Goal: Task Accomplishment & Management: Complete application form

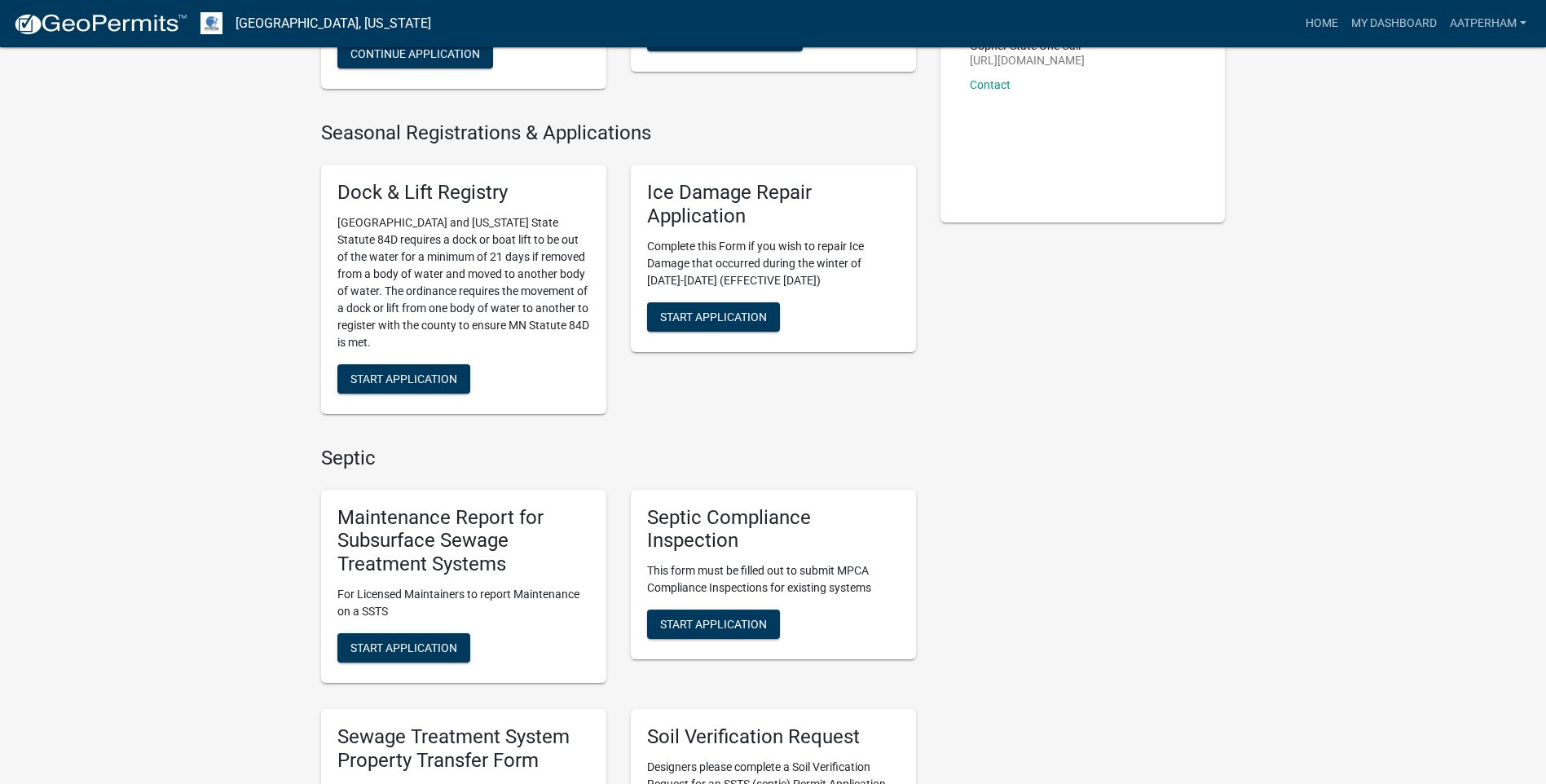
scroll to position [488, 0]
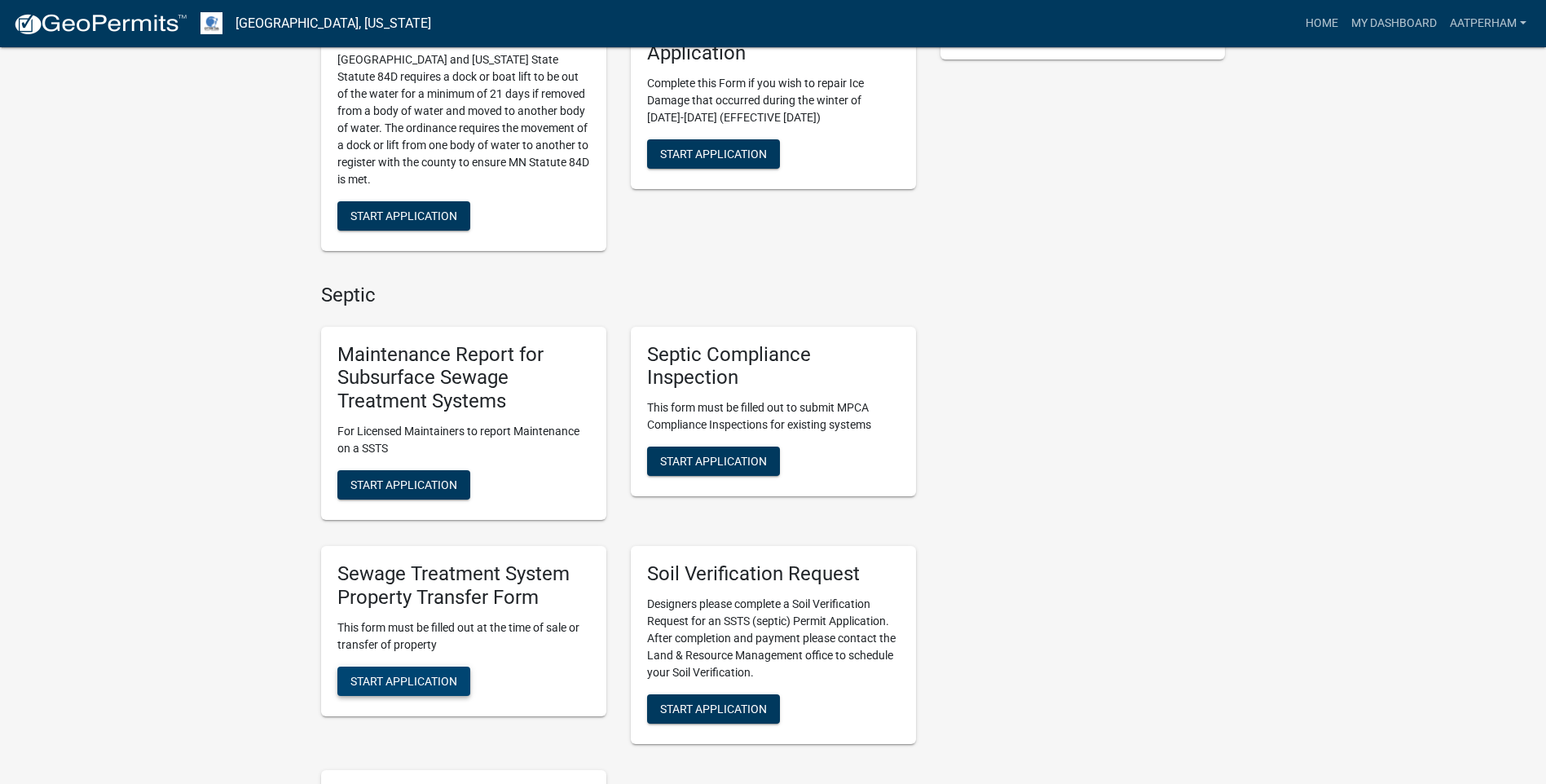
click at [448, 666] on button "Start Application" at bounding box center [404, 680] width 133 height 29
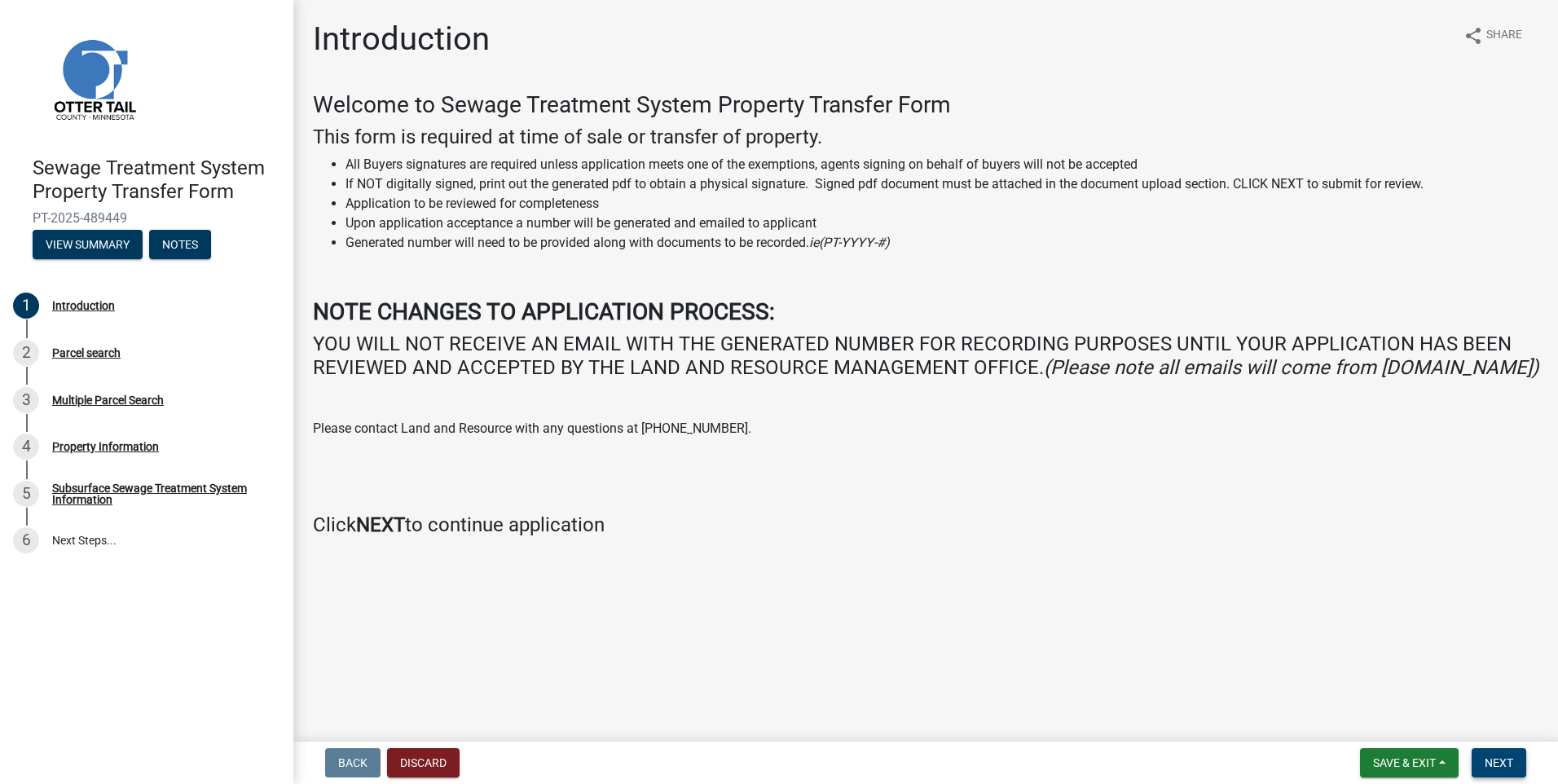
click at [1504, 754] on button "Next" at bounding box center [1498, 762] width 54 height 29
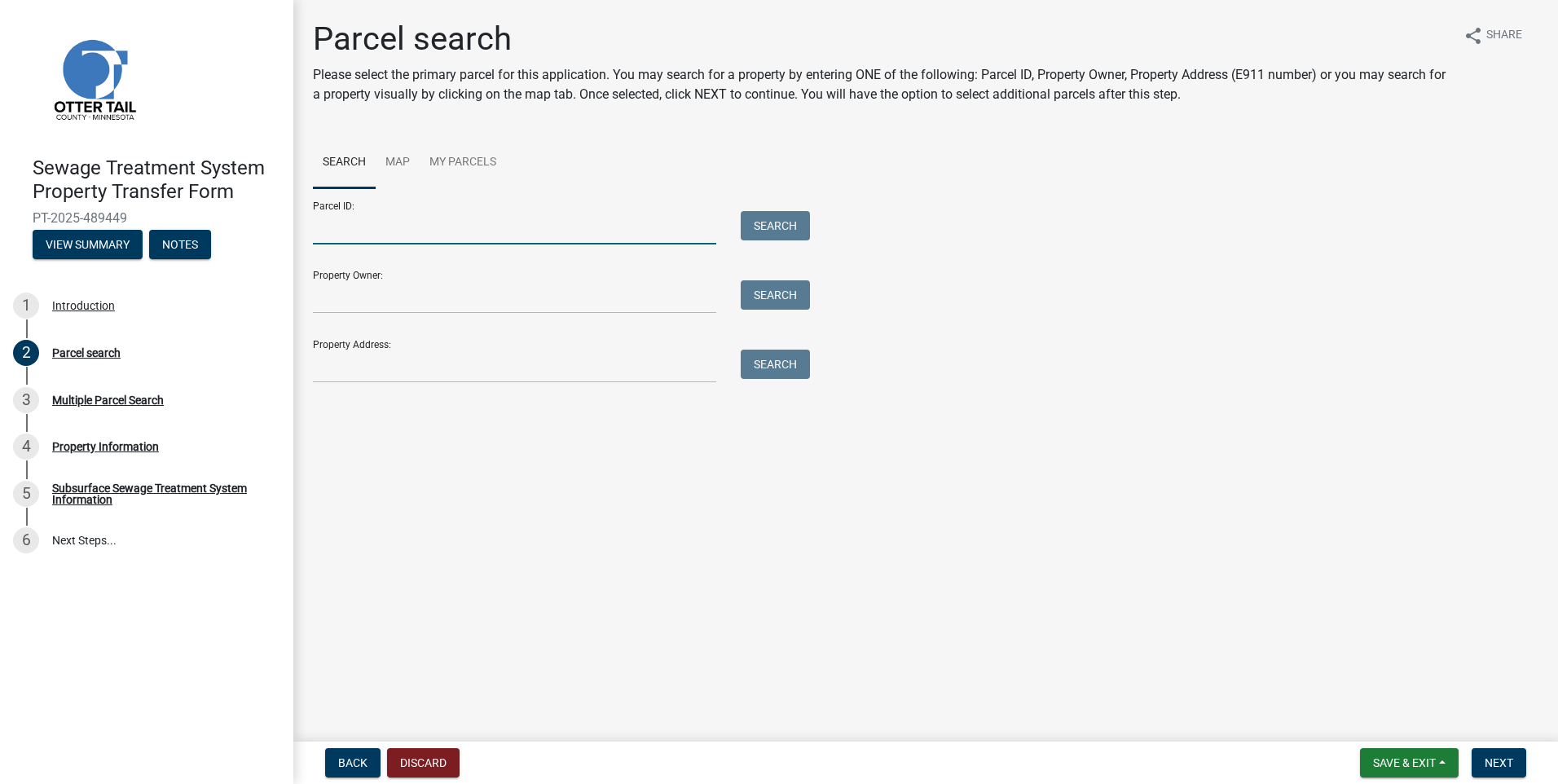
click at [379, 234] on input "Parcel ID:" at bounding box center [514, 227] width 403 height 33
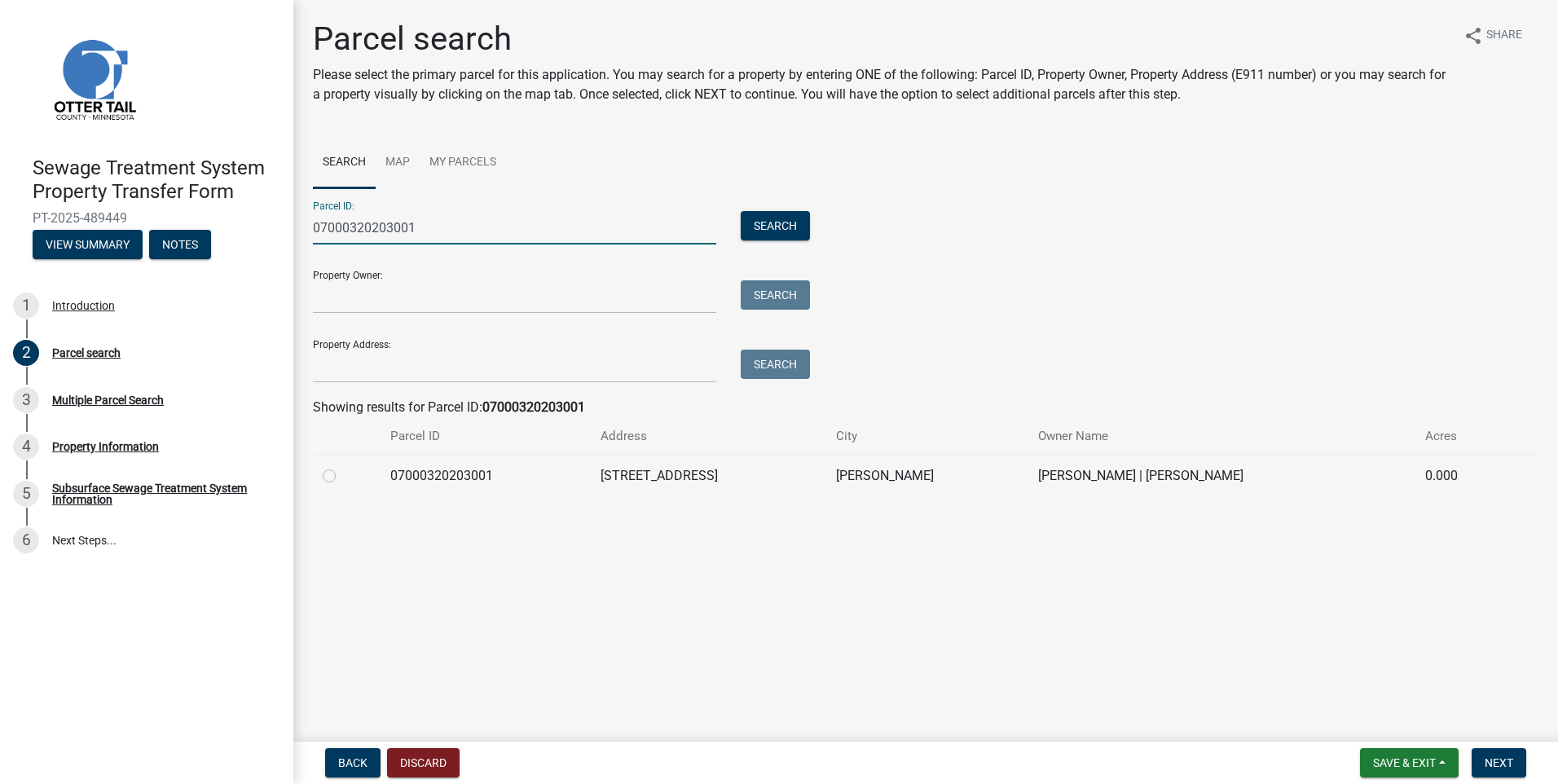
type input "07000320203001"
drag, startPoint x: 329, startPoint y: 478, endPoint x: 344, endPoint y: 479, distance: 15.0
click at [342, 466] on label at bounding box center [342, 466] width 0 height 0
click at [342, 476] on input "radio" at bounding box center [347, 470] width 10 height 10
radio input "true"
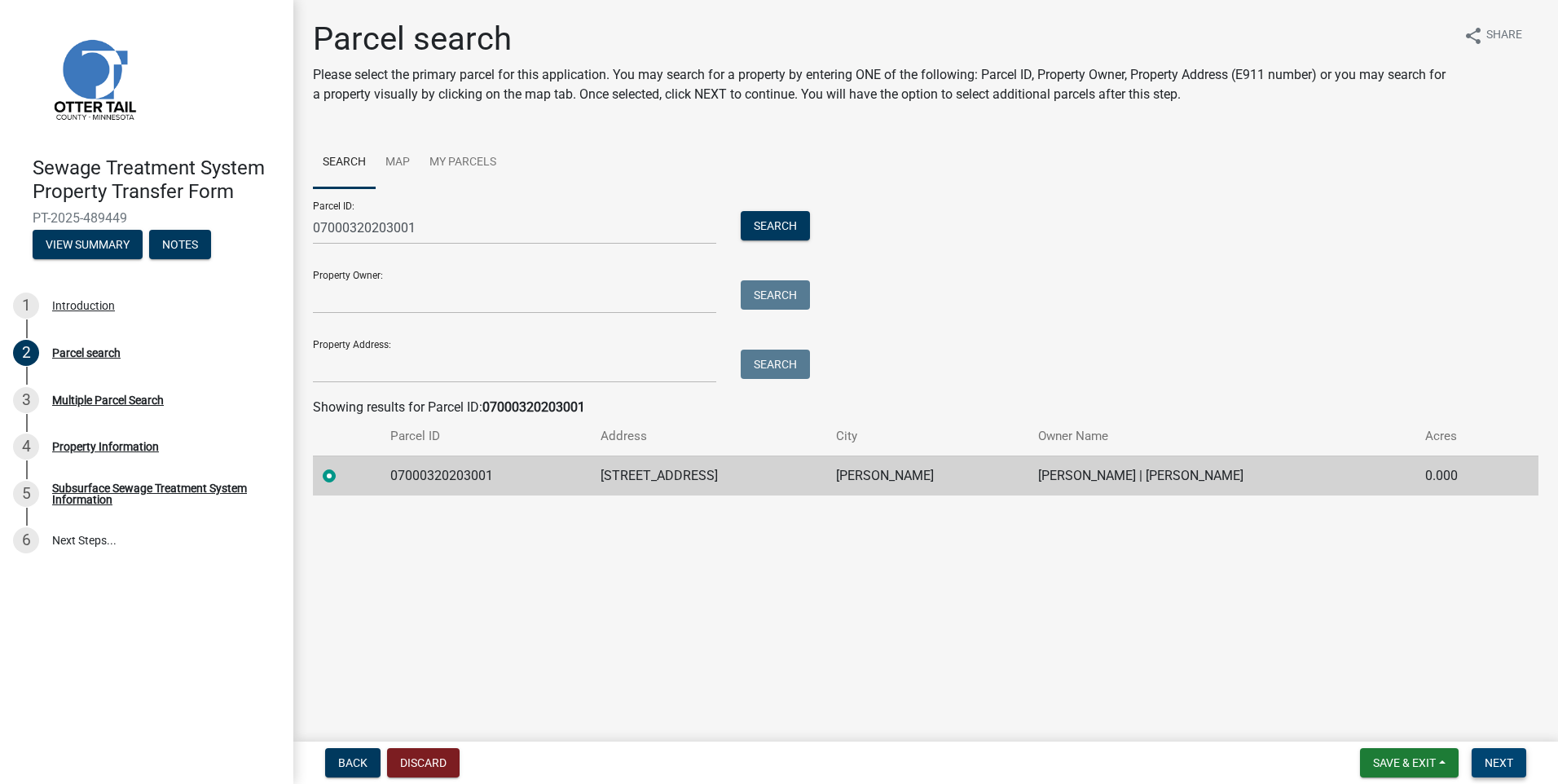
click at [1494, 765] on span "Next" at bounding box center [1499, 762] width 29 height 13
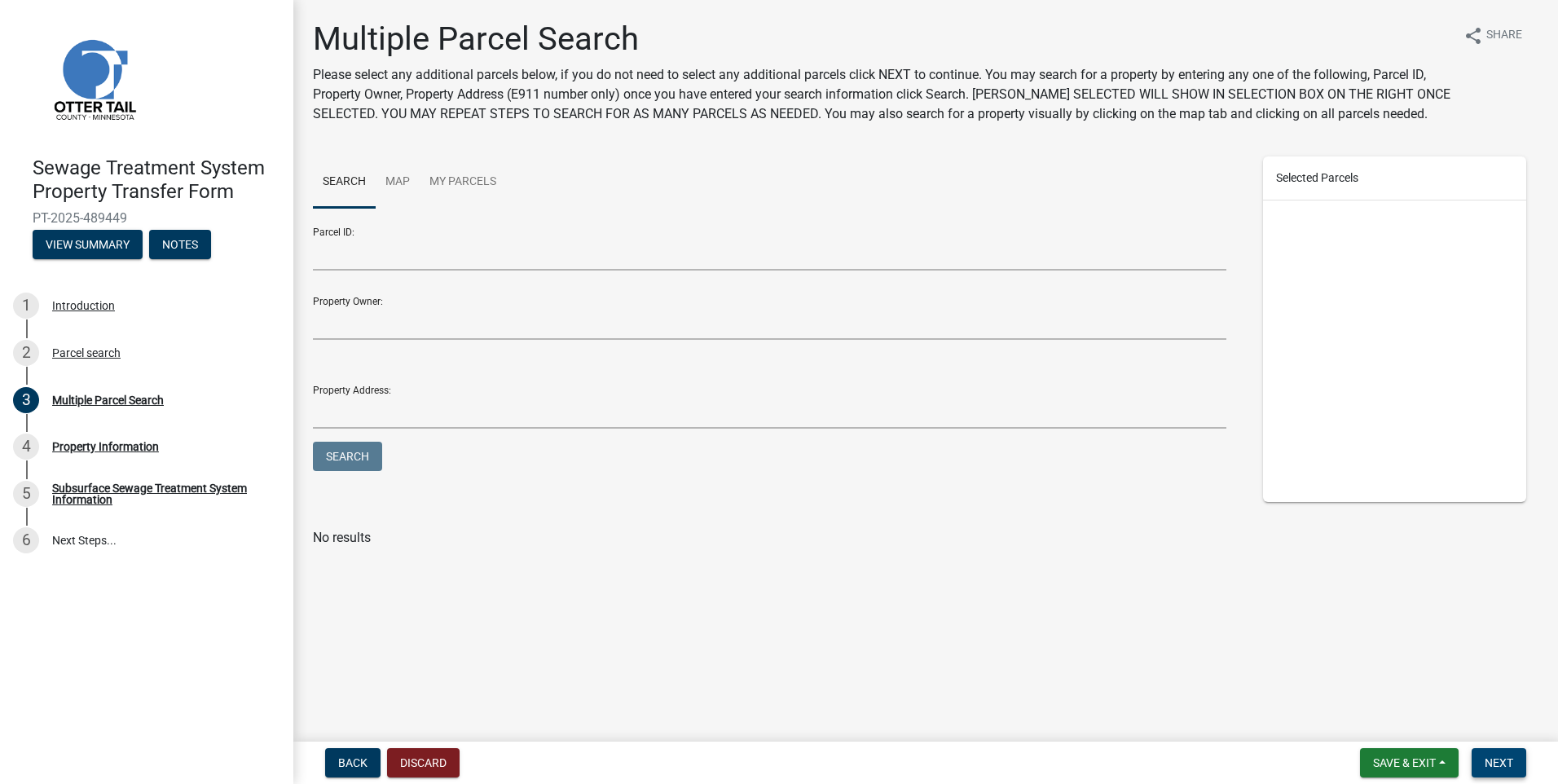
click at [1510, 763] on span "Next" at bounding box center [1499, 762] width 29 height 13
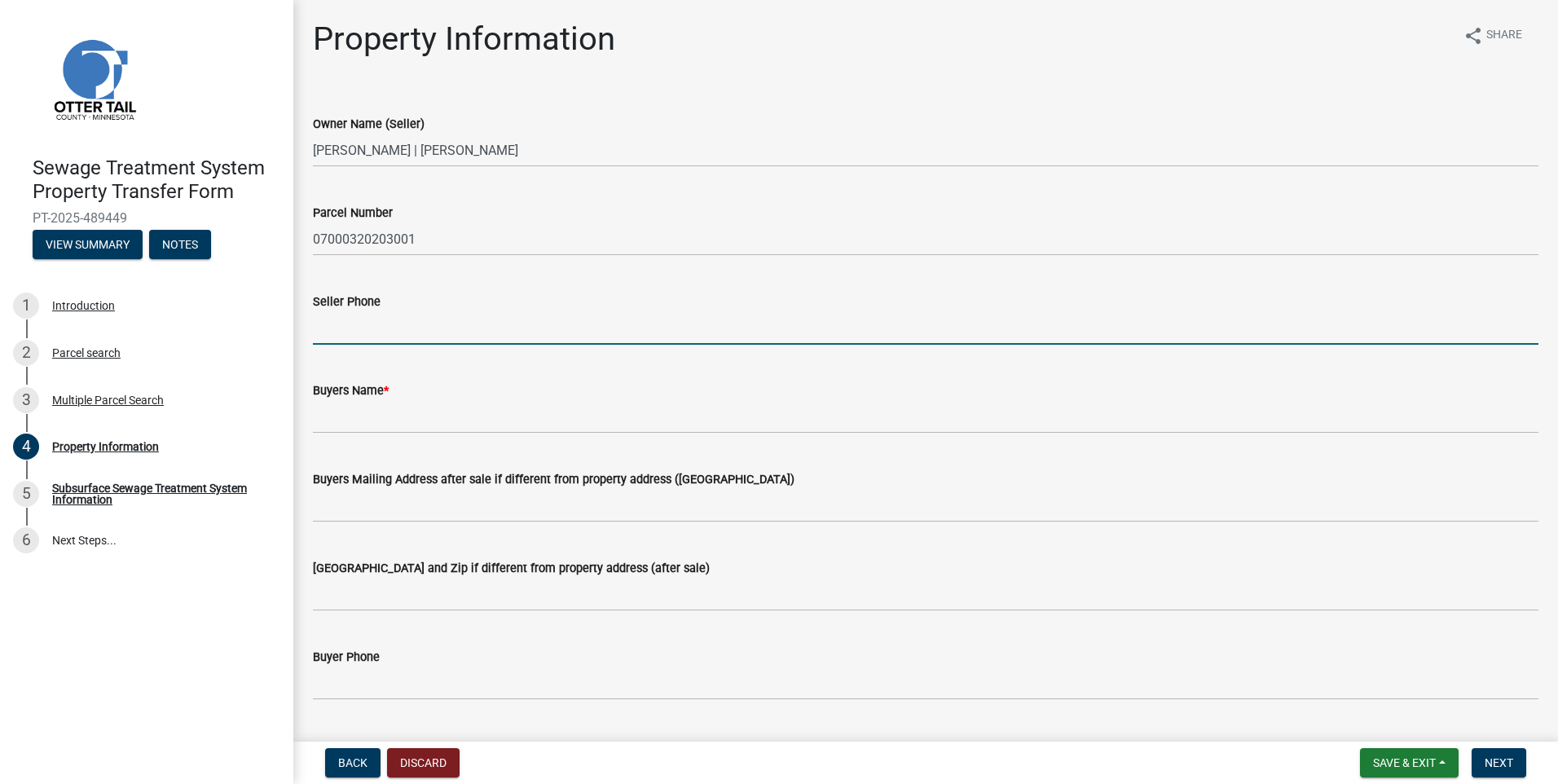
click at [366, 332] on input "Seller Phone" at bounding box center [925, 327] width 1225 height 33
type input "[PHONE_NUMBER]"
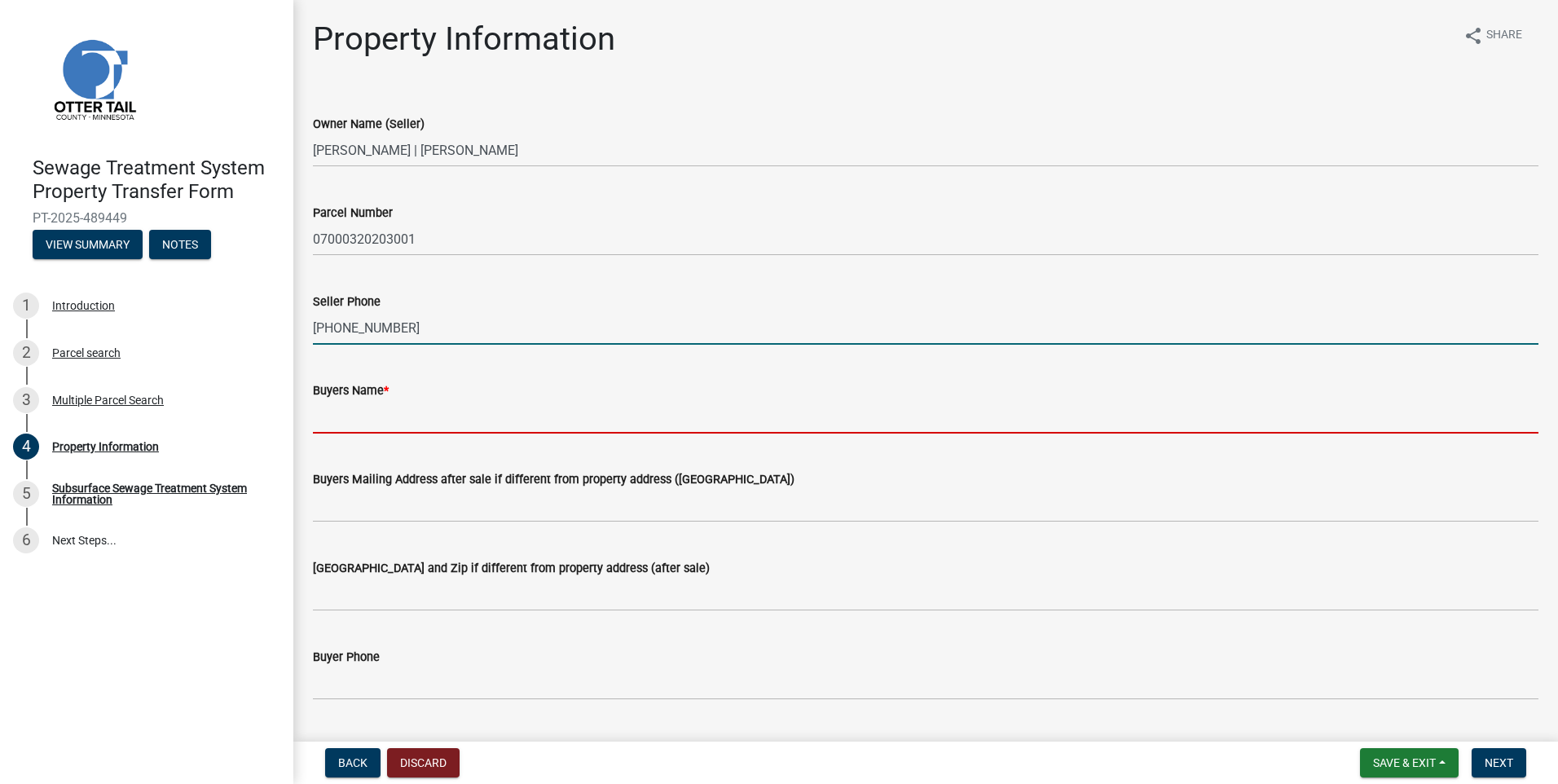
click at [359, 410] on input "Buyers Name *" at bounding box center [925, 416] width 1225 height 33
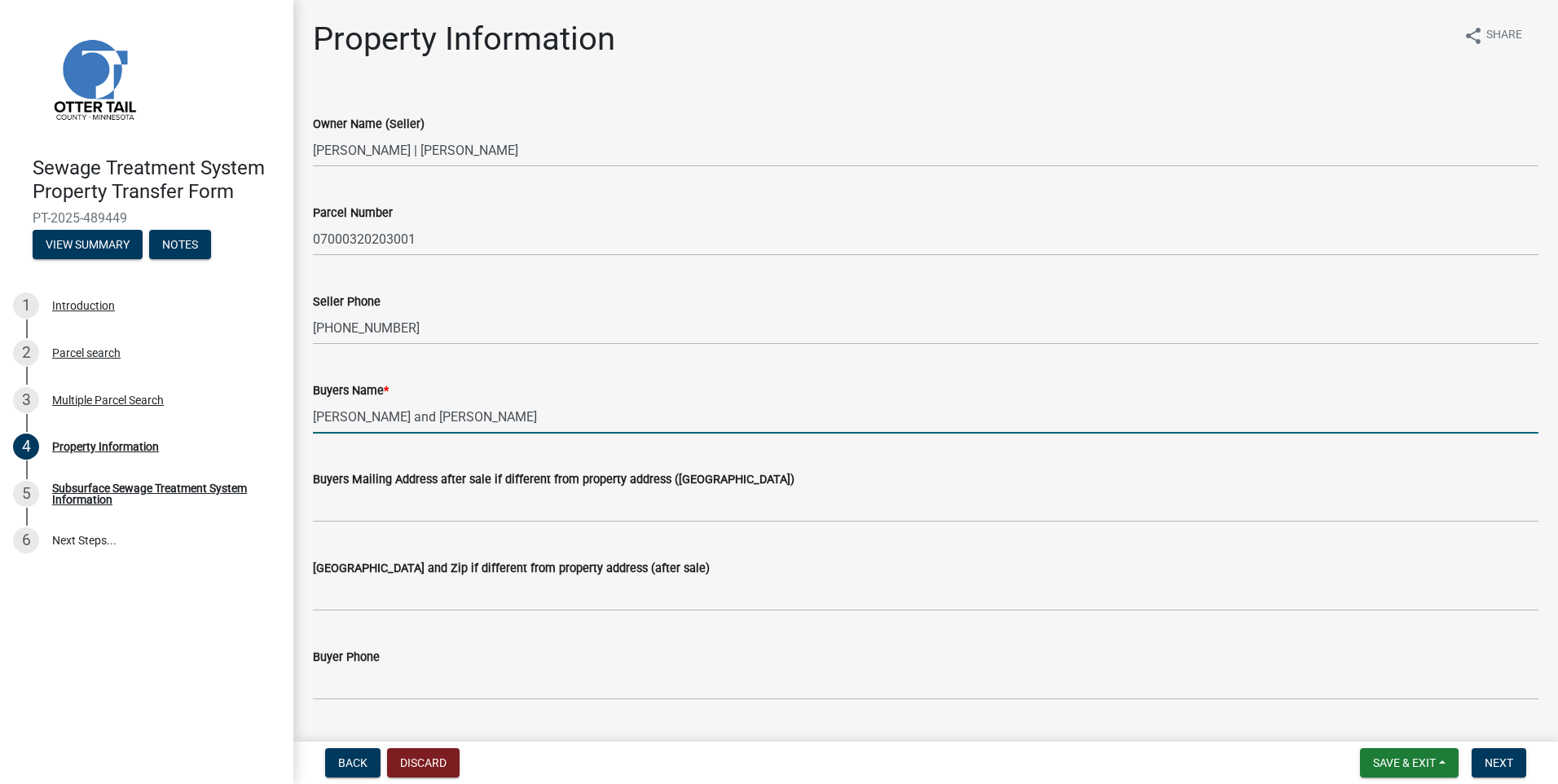
type input "[PERSON_NAME] and [PERSON_NAME]"
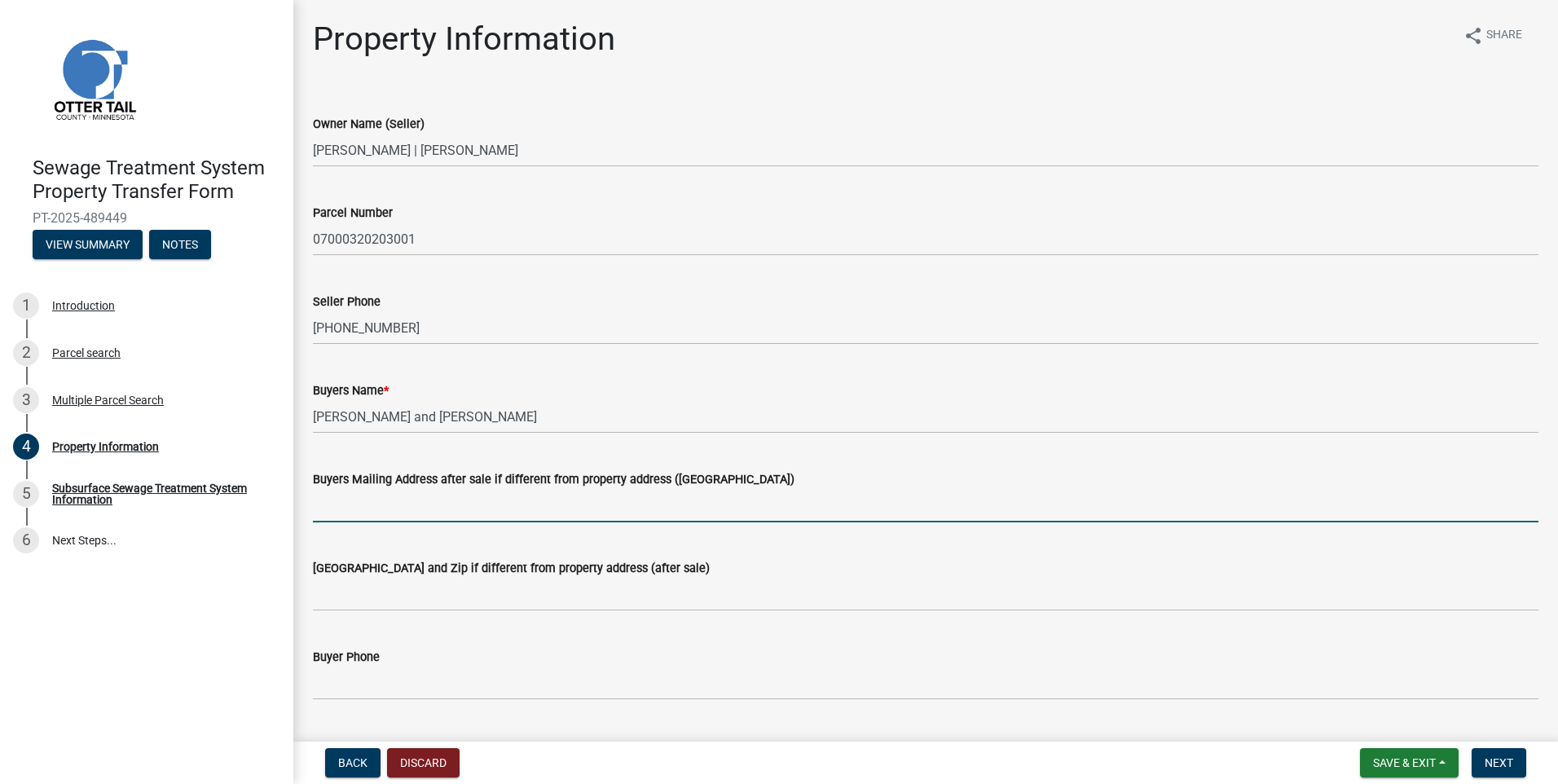
click at [362, 513] on input "Buyers Mailing Address after sale if different from property address ([GEOGRAPH…" at bounding box center [925, 505] width 1225 height 33
type input "[STREET_ADDRESS]"
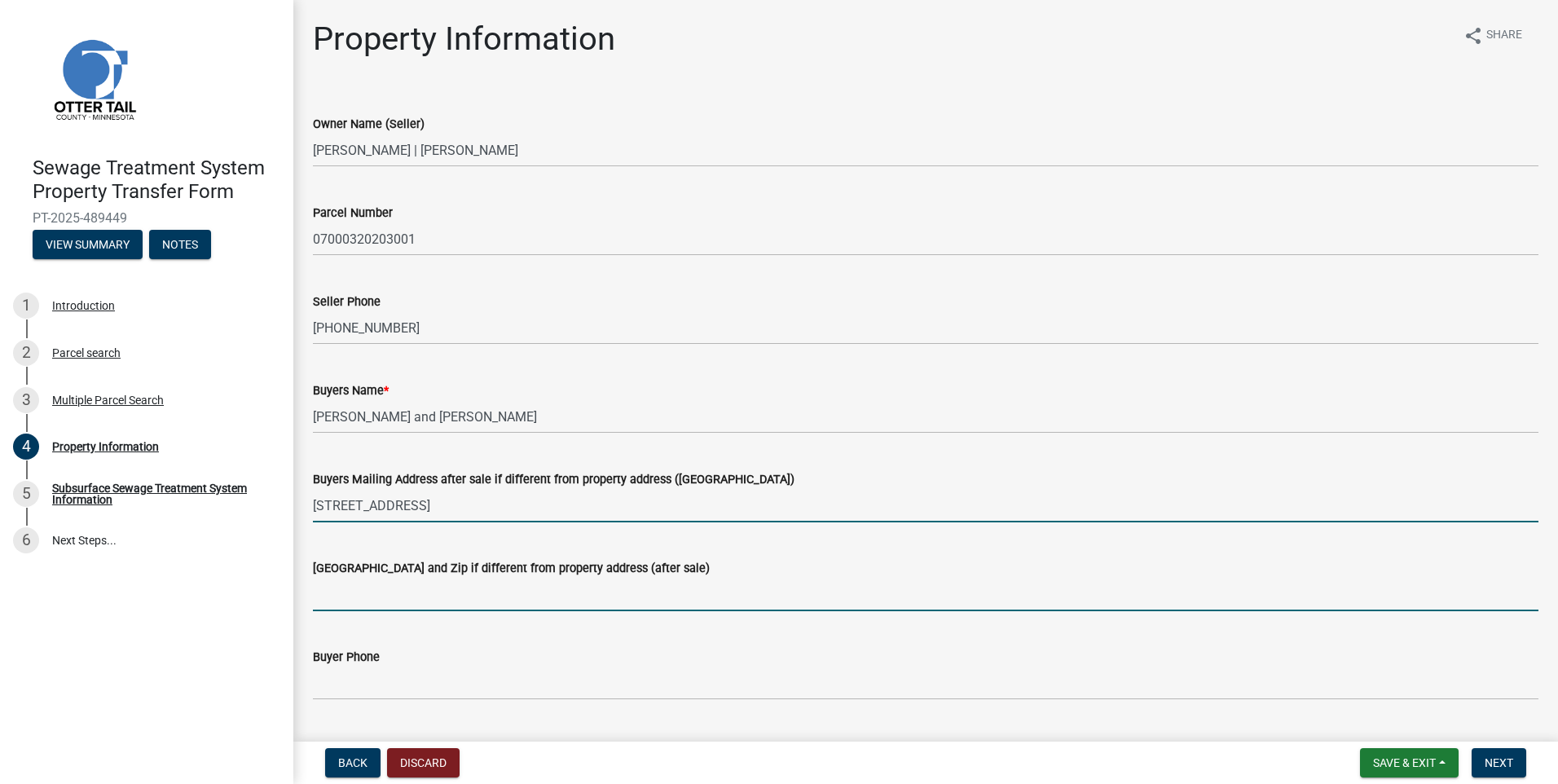
click at [362, 595] on input "[GEOGRAPHIC_DATA] and Zip if different from property address (after sale)" at bounding box center [925, 594] width 1225 height 33
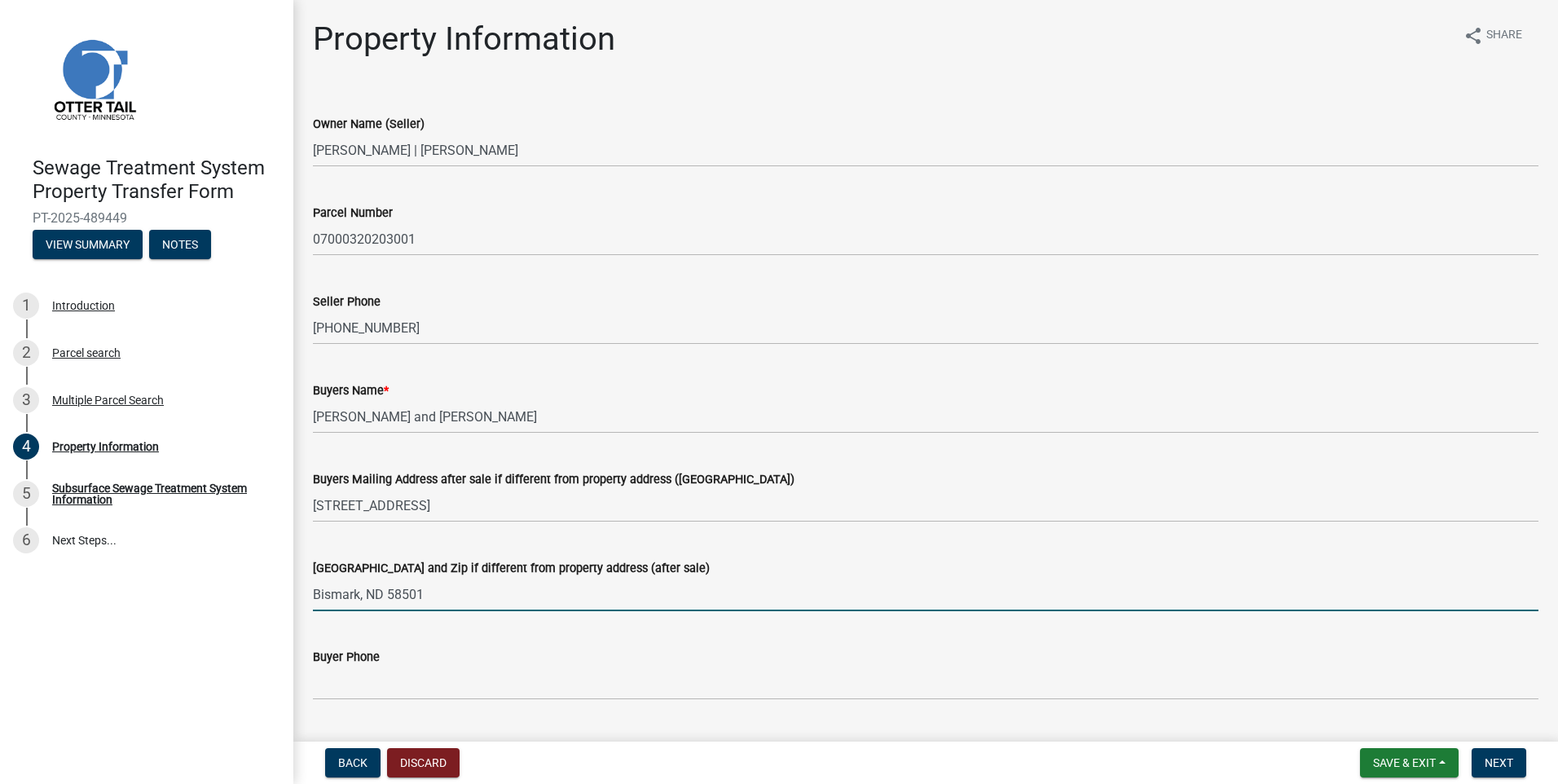
type input "Bismark, ND 58501"
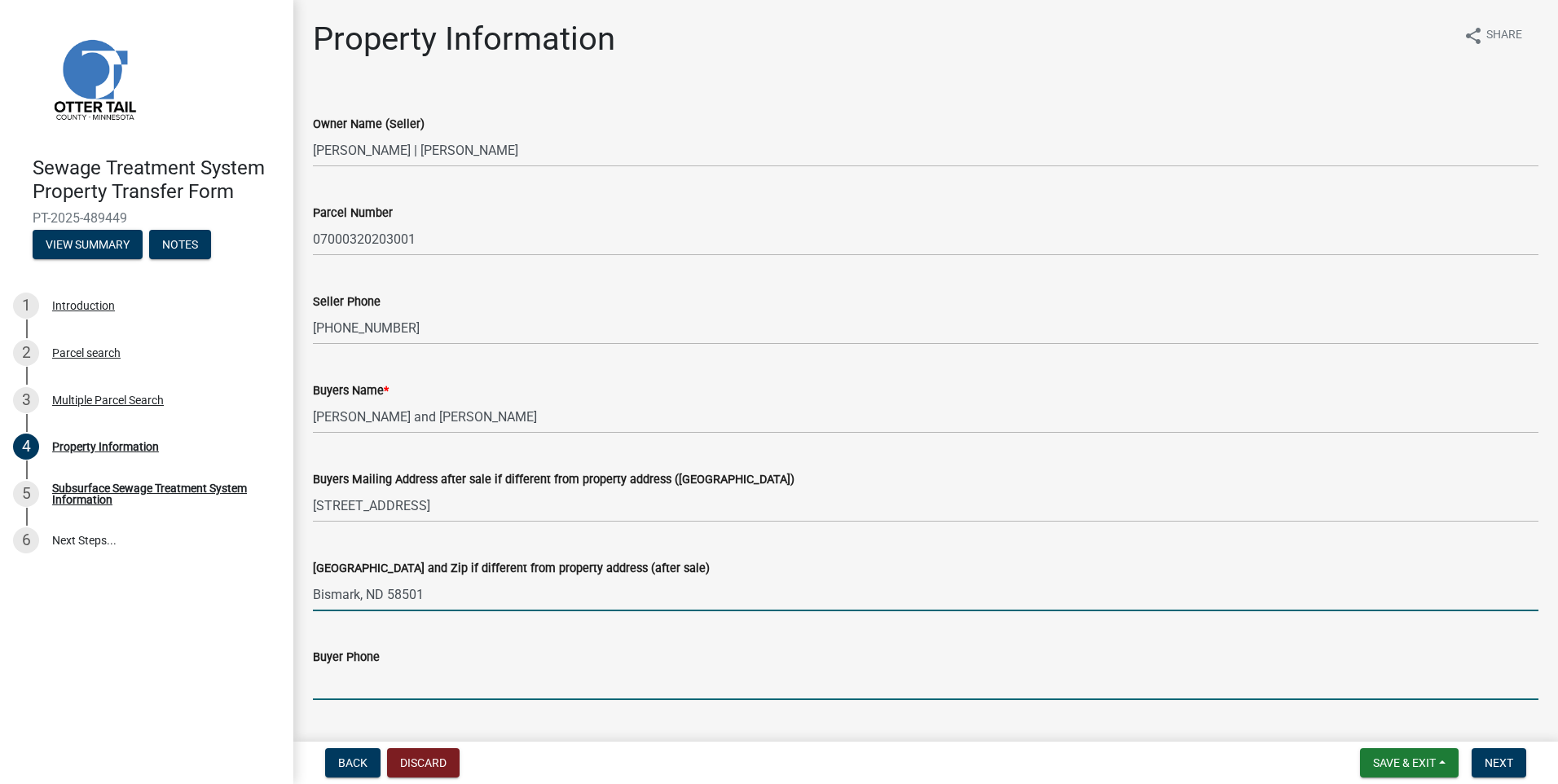
click at [349, 677] on input "Buyer Phone" at bounding box center [925, 682] width 1225 height 33
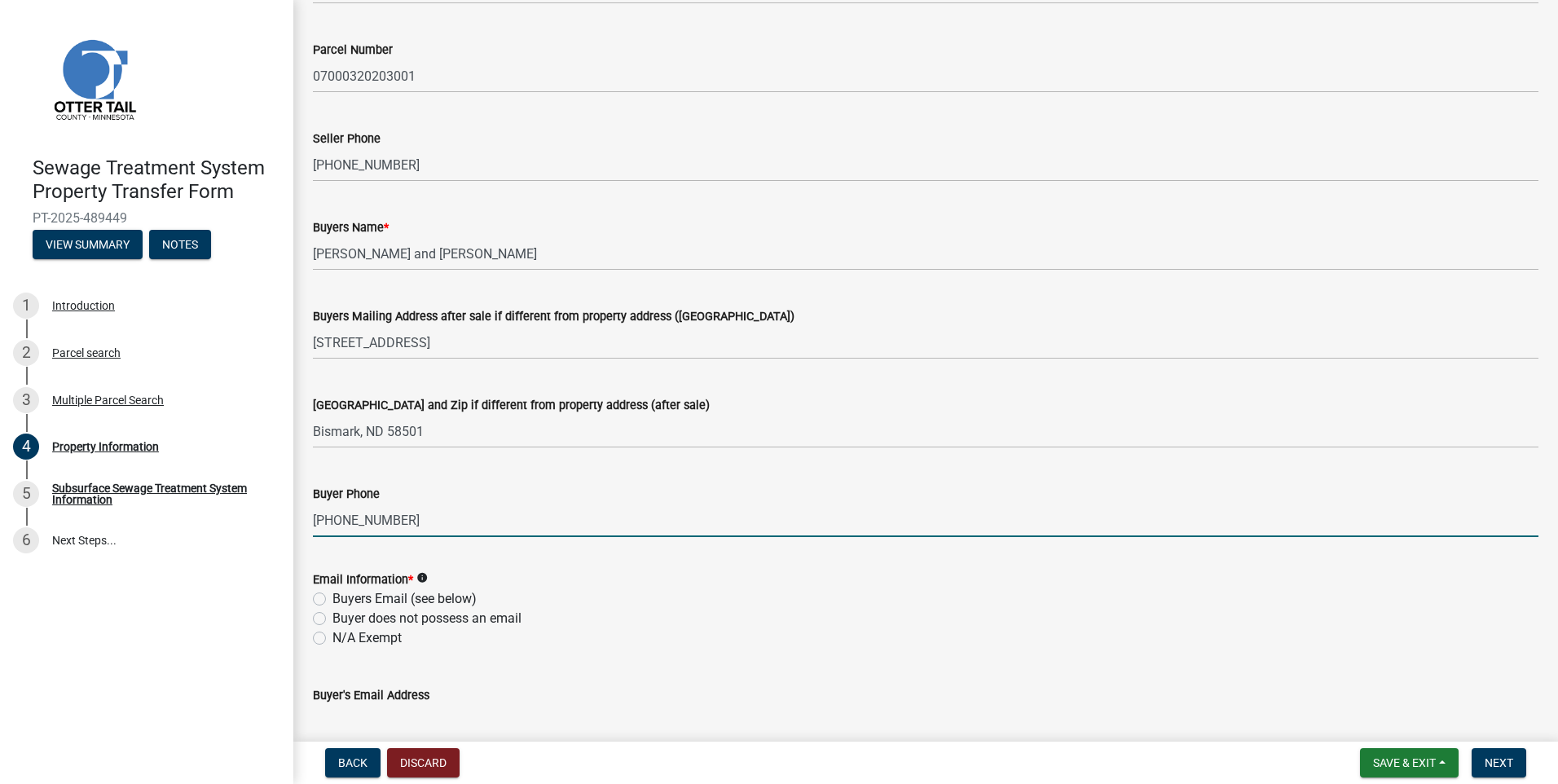
scroll to position [244, 0]
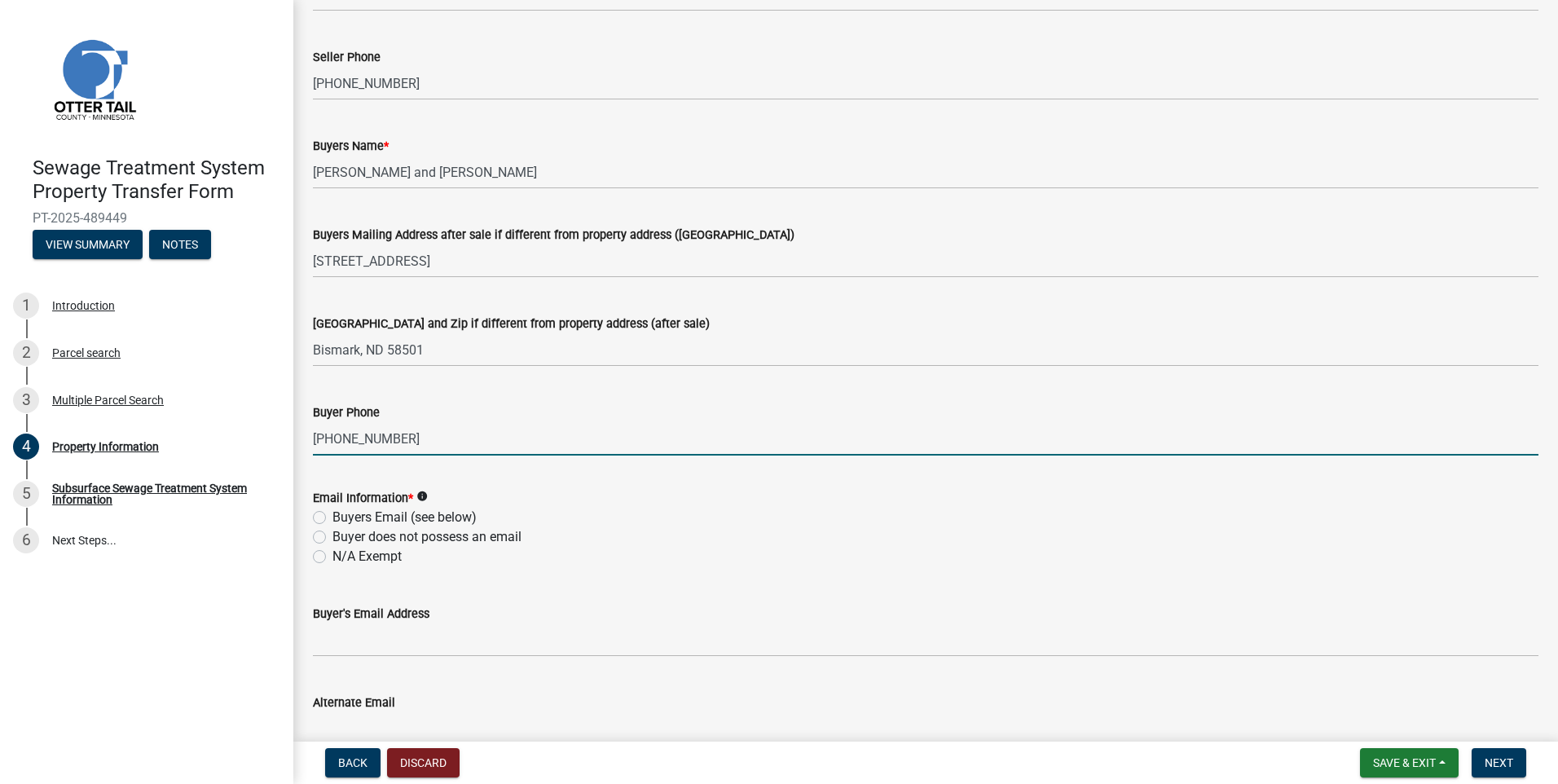
type input "[PHONE_NUMBER]"
click at [333, 518] on label "Buyers Email (see below)" at bounding box center [405, 517] width 144 height 20
click at [333, 518] on input "Buyers Email (see below)" at bounding box center [337, 512] width 10 height 10
radio input "true"
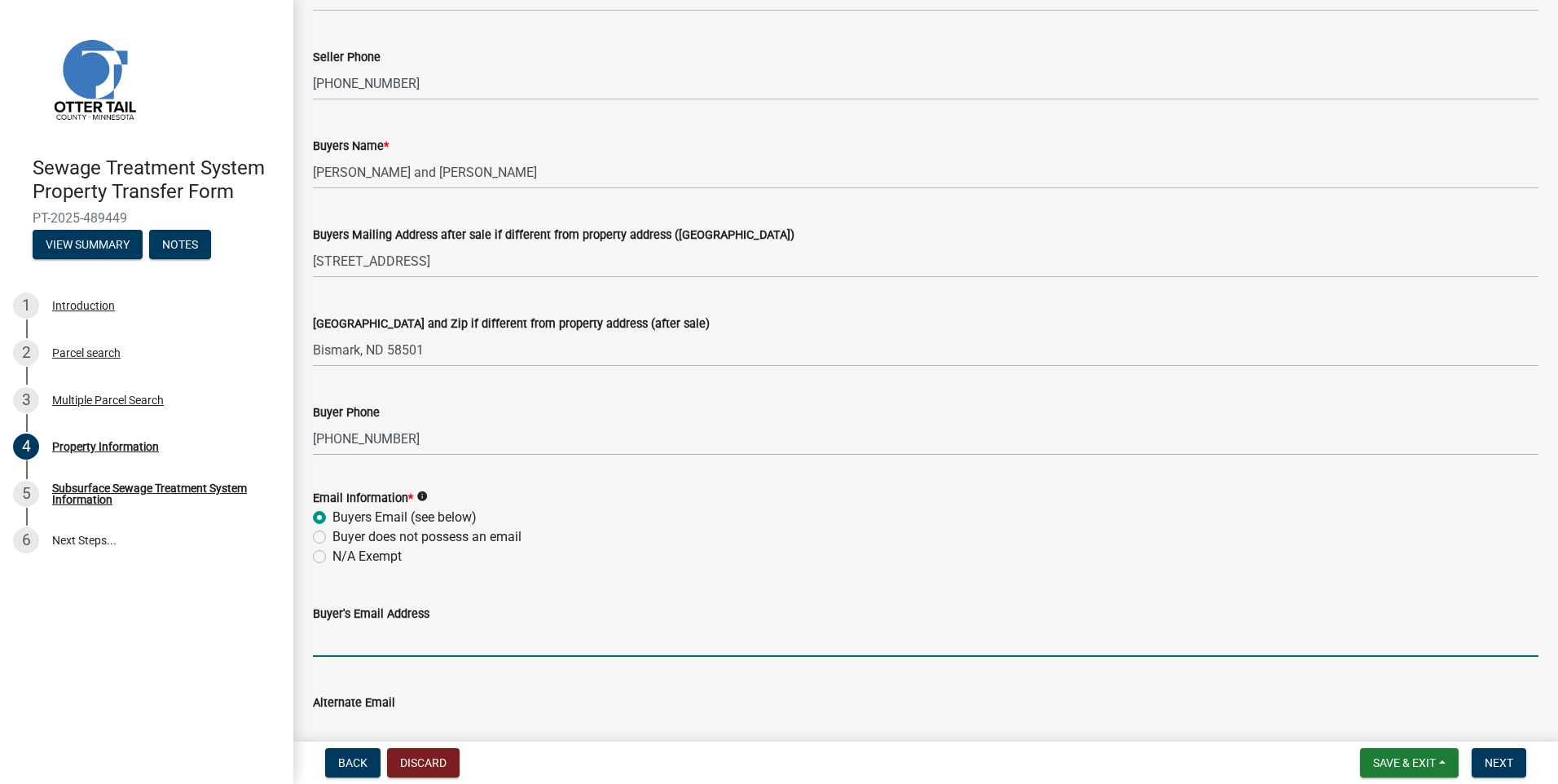
click at [338, 652] on input "Buyer's Email Address" at bounding box center [925, 640] width 1225 height 33
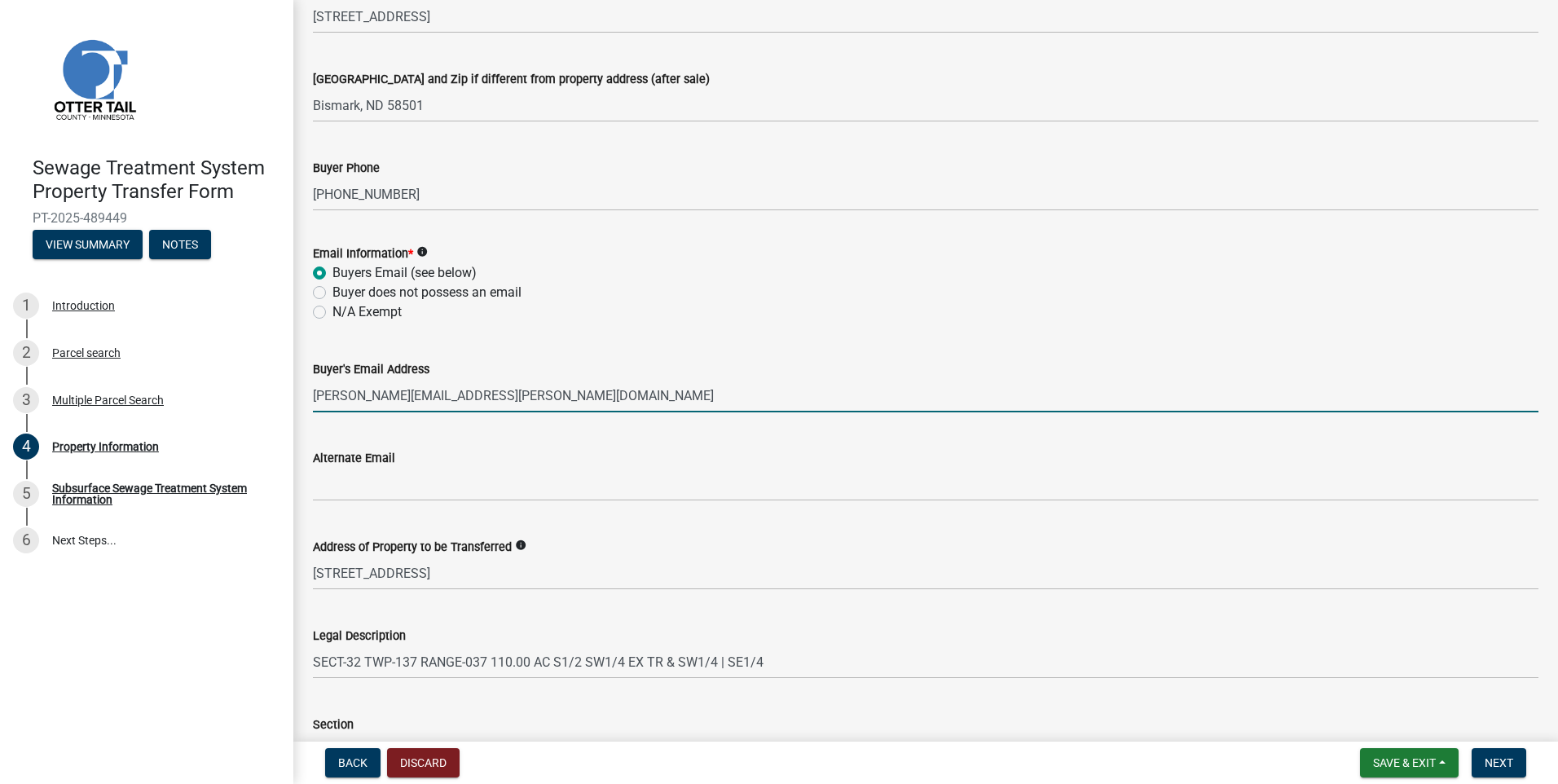
scroll to position [570, 0]
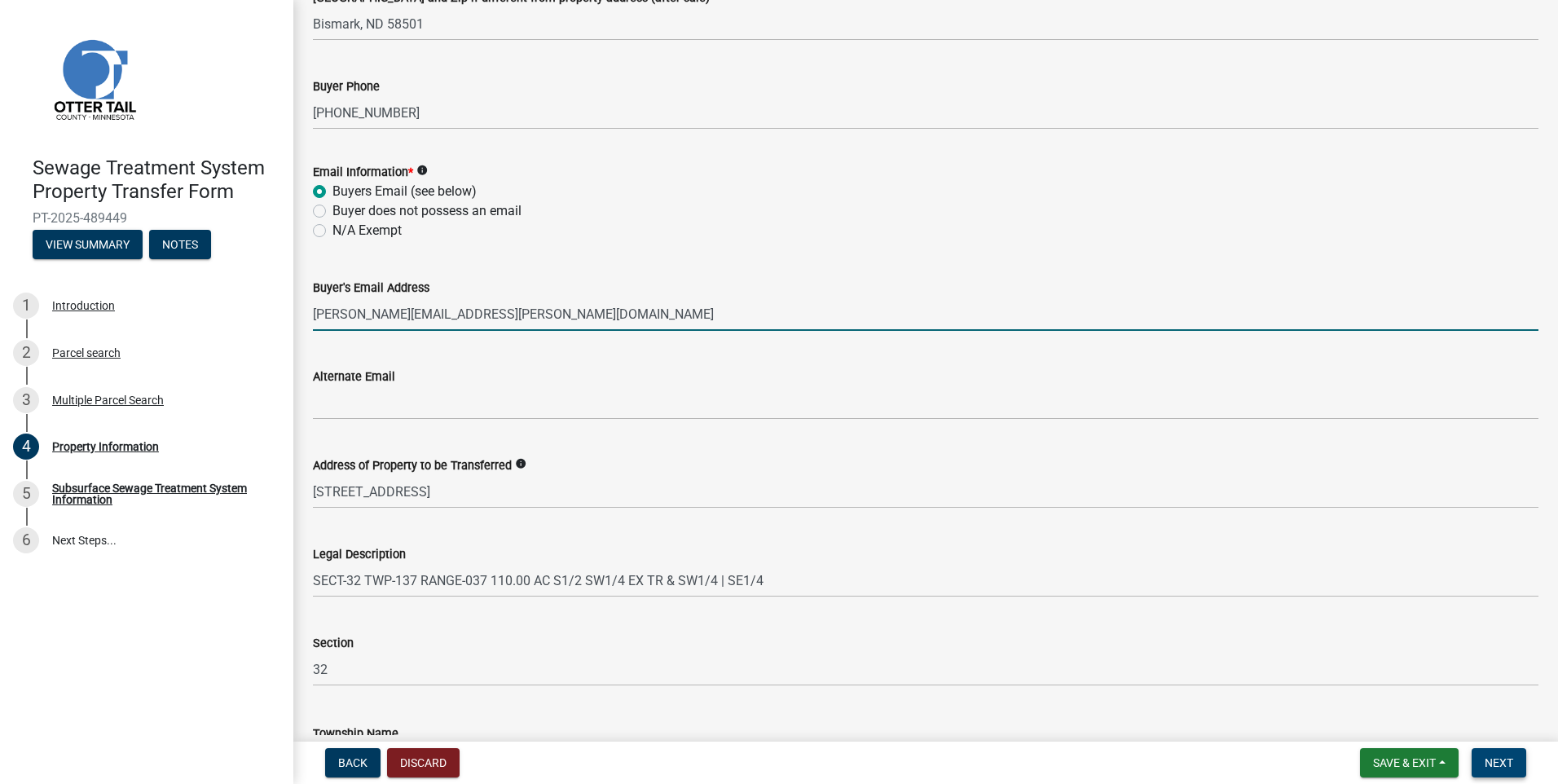
type input "[PERSON_NAME][EMAIL_ADDRESS][PERSON_NAME][DOMAIN_NAME]"
click at [1499, 761] on span "Next" at bounding box center [1499, 762] width 29 height 13
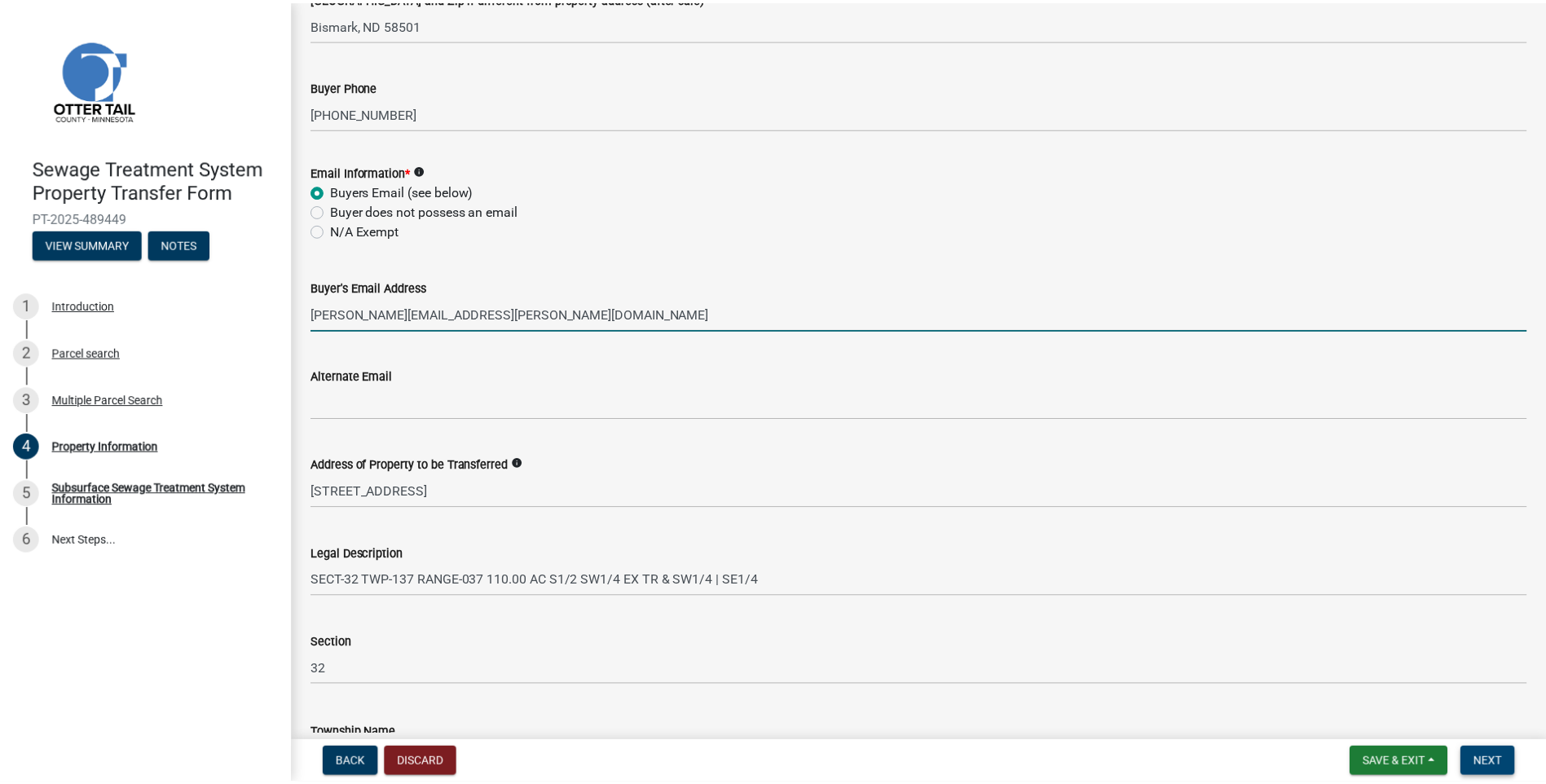
scroll to position [0, 0]
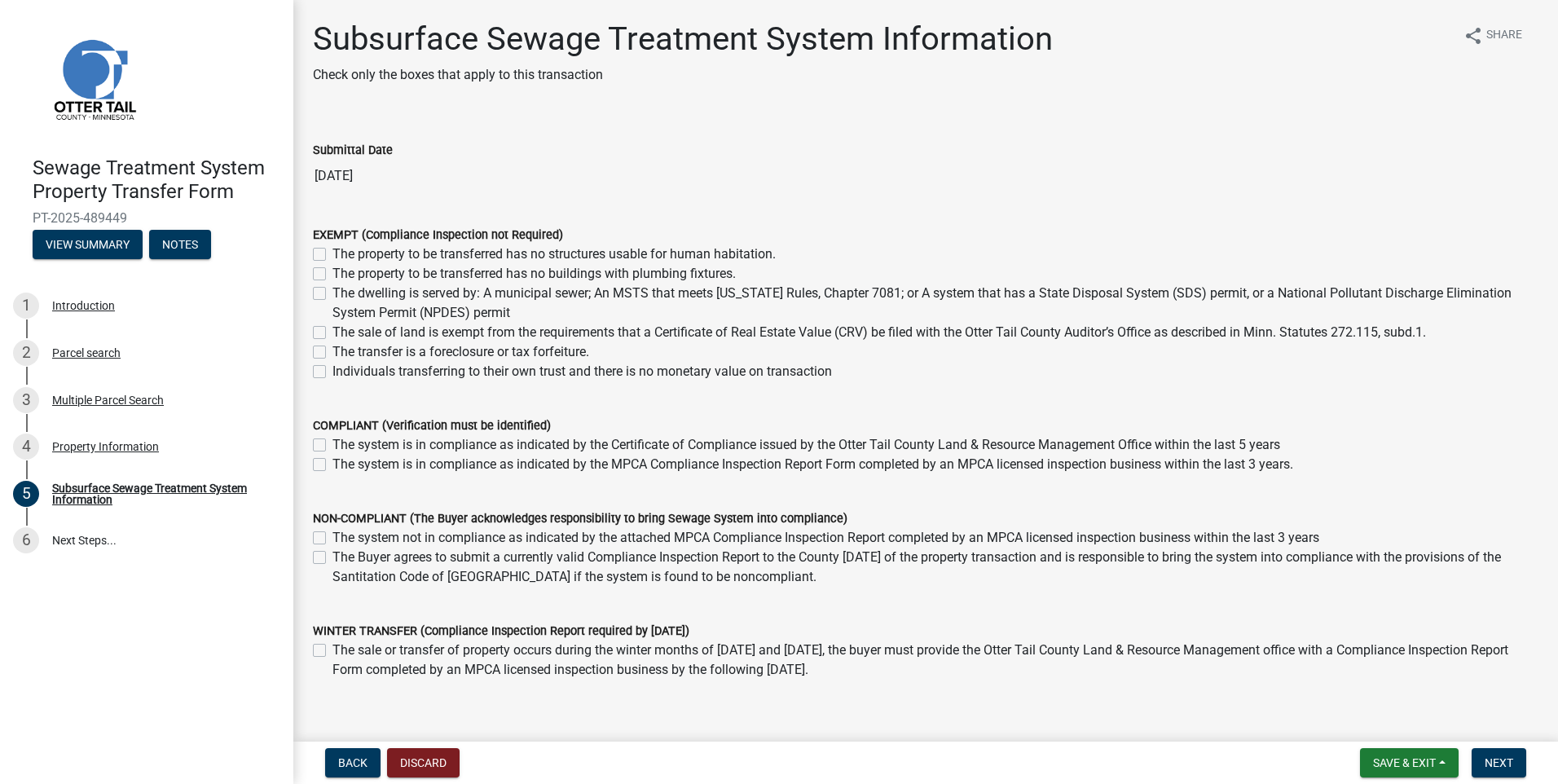
click at [333, 272] on label "The property to be transferred has no buildings with plumbing fixtures." at bounding box center [534, 274] width 403 height 20
click at [333, 272] on input "The property to be transferred has no buildings with plumbing fixtures." at bounding box center [337, 269] width 10 height 10
checkbox input "true"
checkbox input "false"
checkbox input "true"
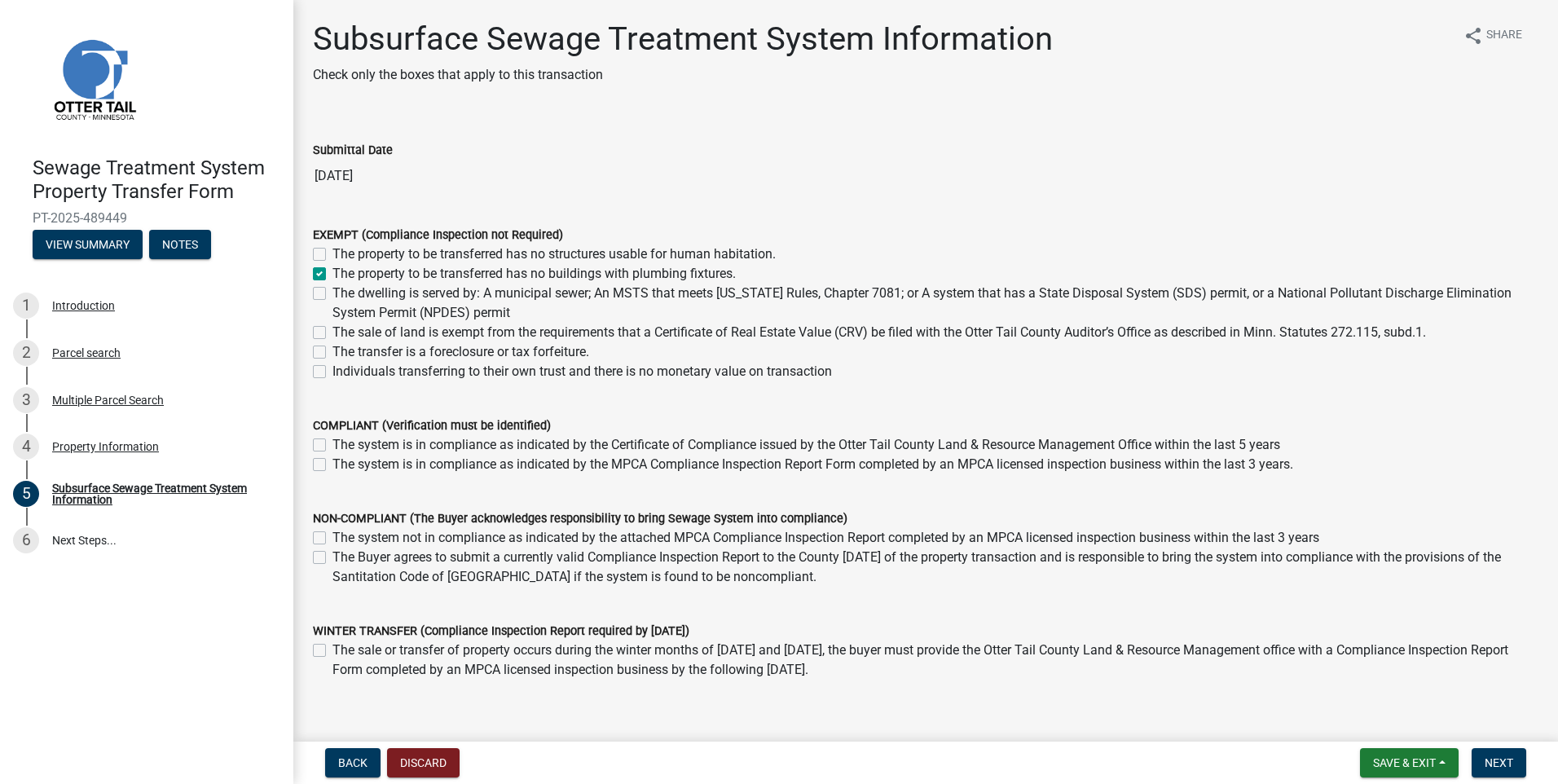
checkbox input "false"
click at [1508, 760] on span "Next" at bounding box center [1499, 762] width 29 height 13
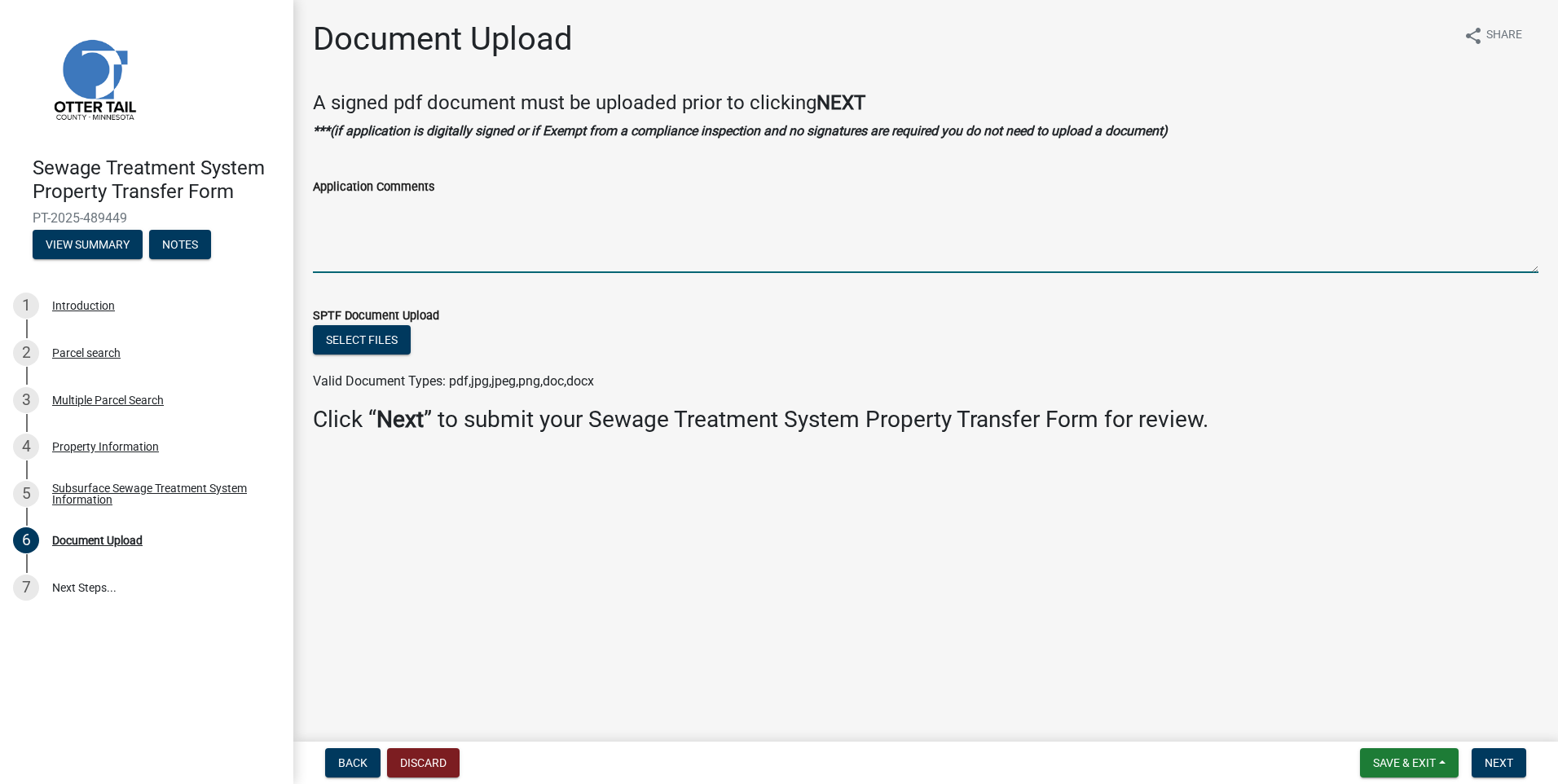
click at [382, 247] on textarea "Application Comments" at bounding box center [925, 235] width 1225 height 77
type textarea "This is a split- survey map included"
click at [374, 345] on button "Select files" at bounding box center [361, 339] width 98 height 29
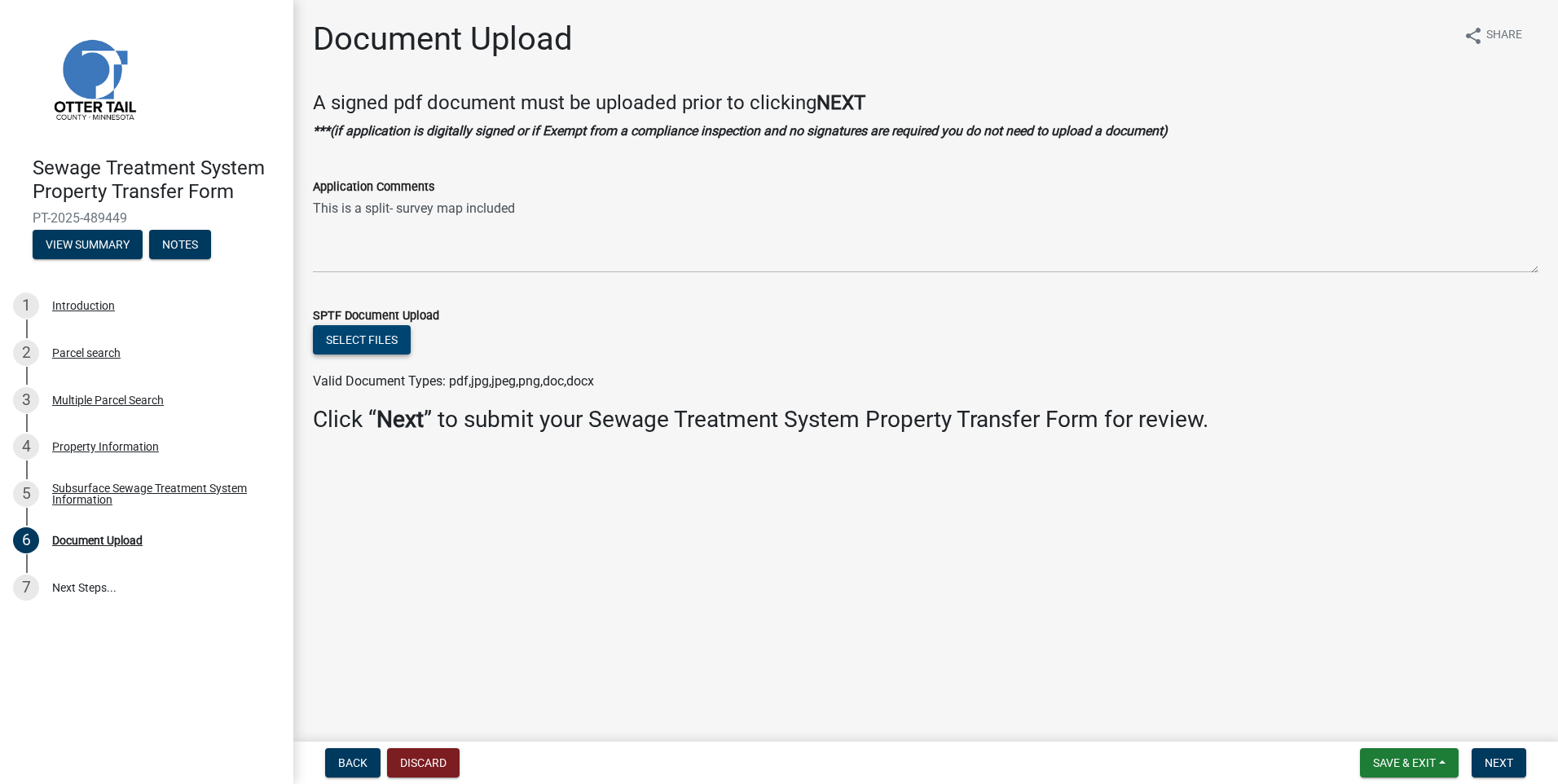
click at [377, 350] on button "Select files" at bounding box center [361, 339] width 98 height 29
click at [376, 350] on button "Select files" at bounding box center [361, 339] width 98 height 29
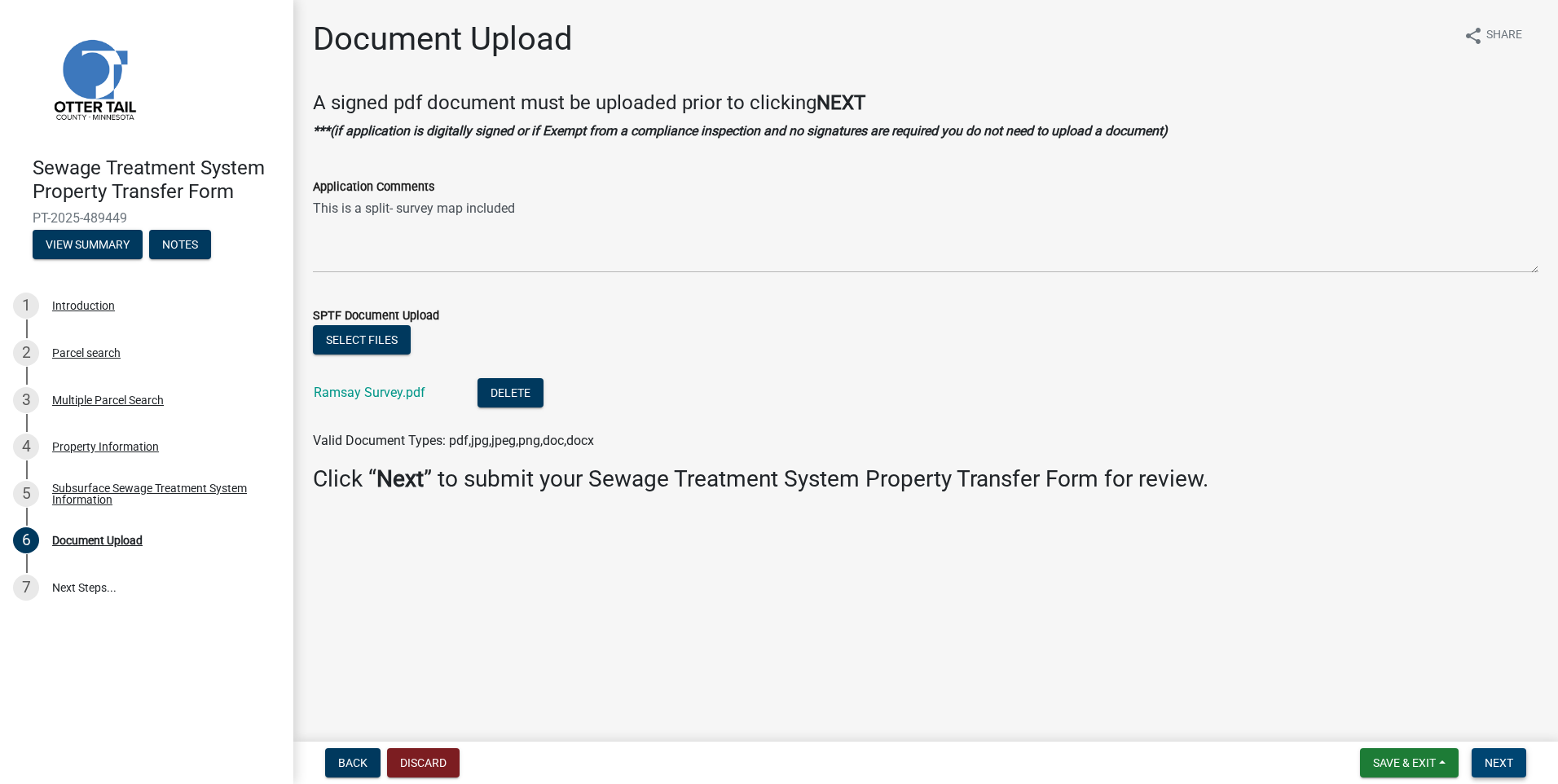
click at [1497, 761] on span "Next" at bounding box center [1499, 762] width 29 height 13
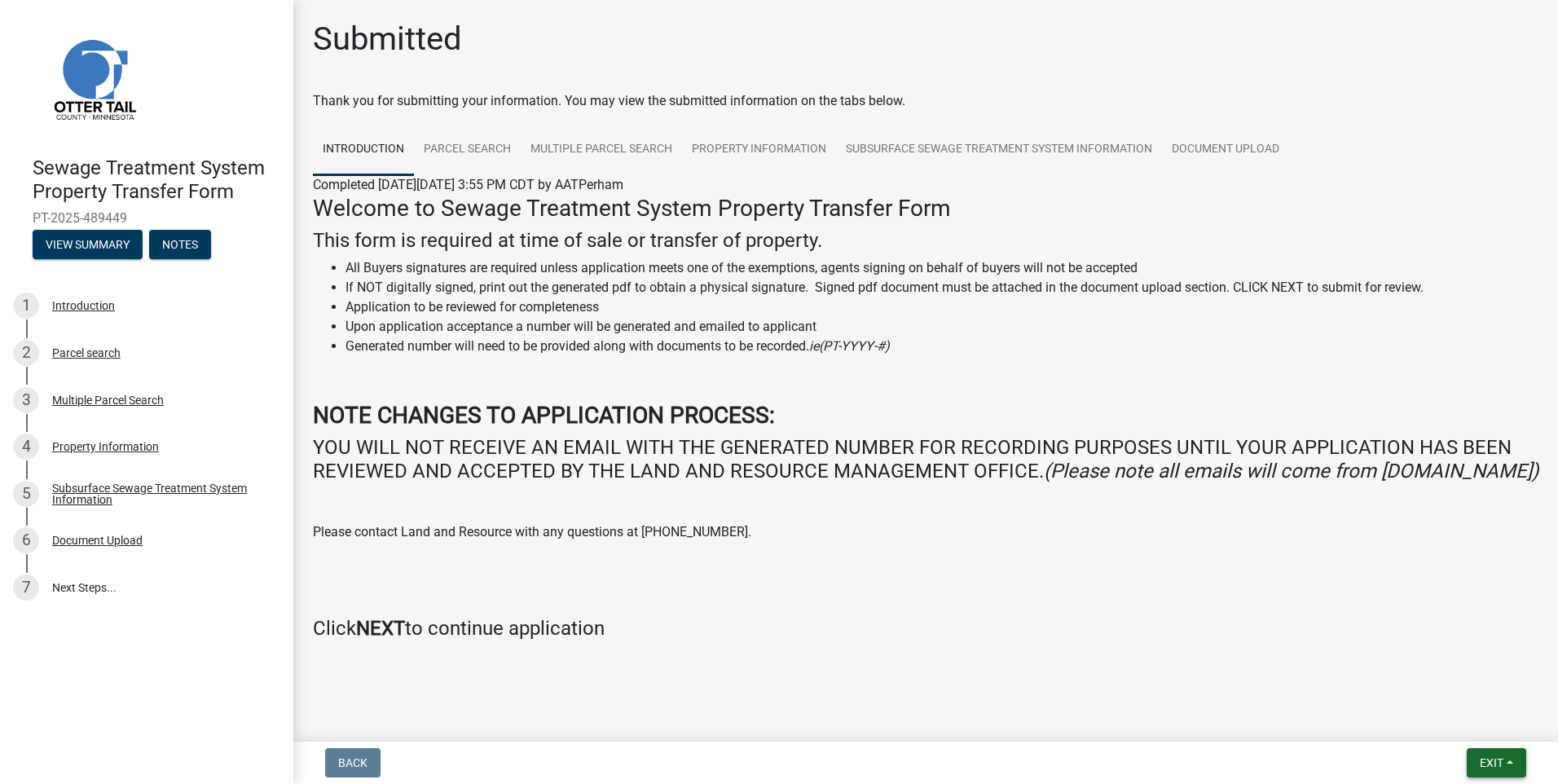
click at [1519, 760] on button "Exit" at bounding box center [1496, 762] width 60 height 29
click at [1451, 725] on button "Save & Exit" at bounding box center [1460, 719] width 130 height 39
